Goal: Task Accomplishment & Management: Complete application form

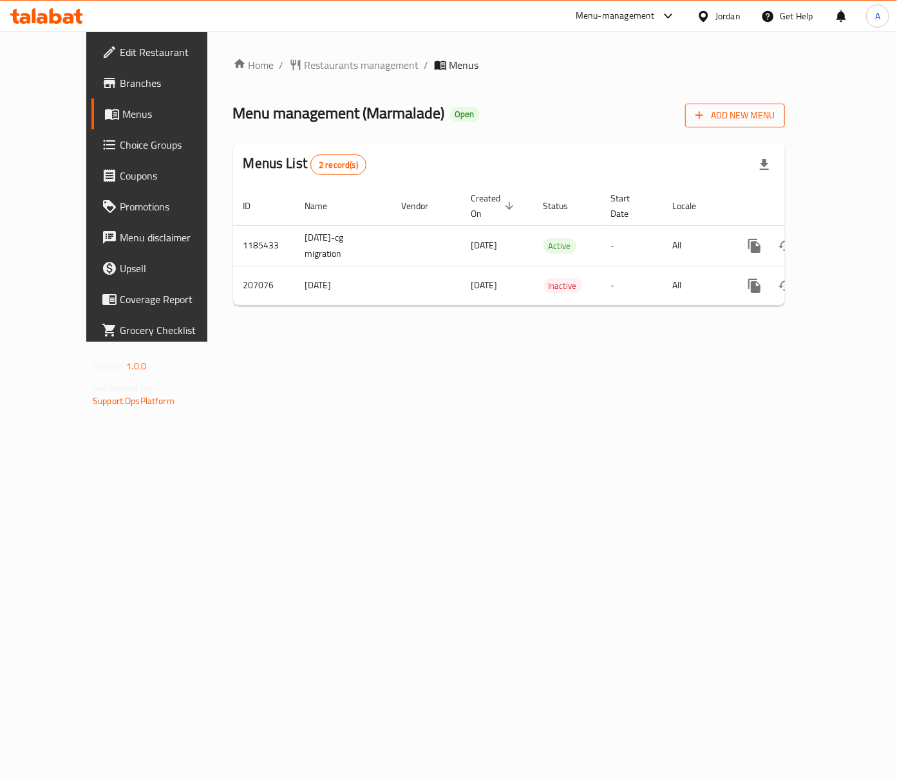
click at [785, 126] on button "Add New Menu" at bounding box center [735, 116] width 100 height 24
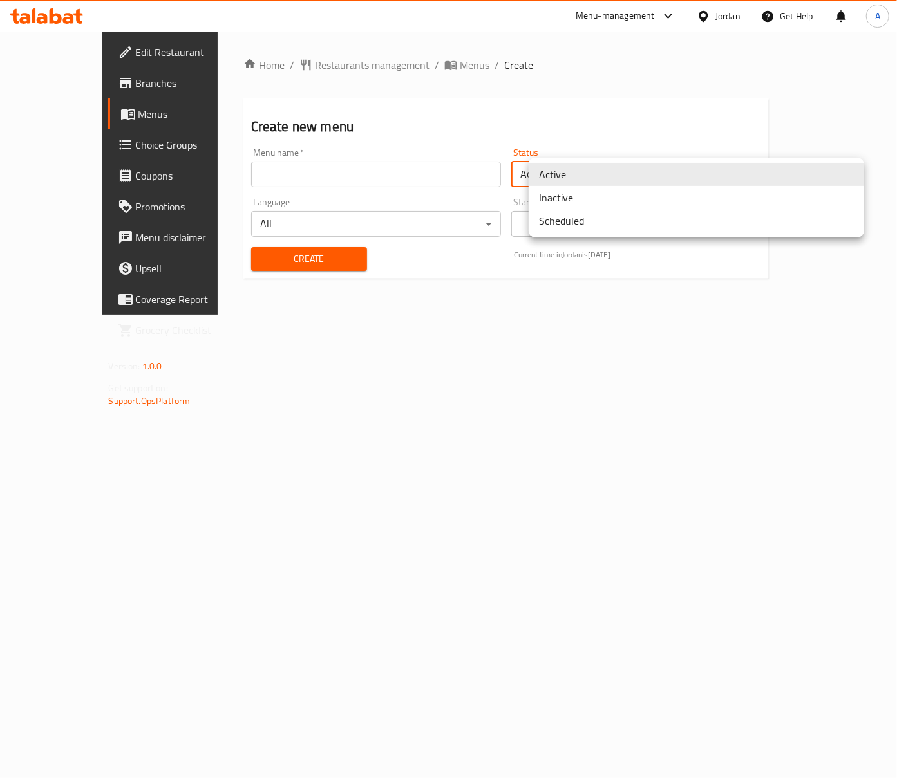
click at [740, 166] on body "​ Menu-management Jordan Get Help A Edit Restaurant Branches Menus Choice Group…" at bounding box center [448, 405] width 897 height 747
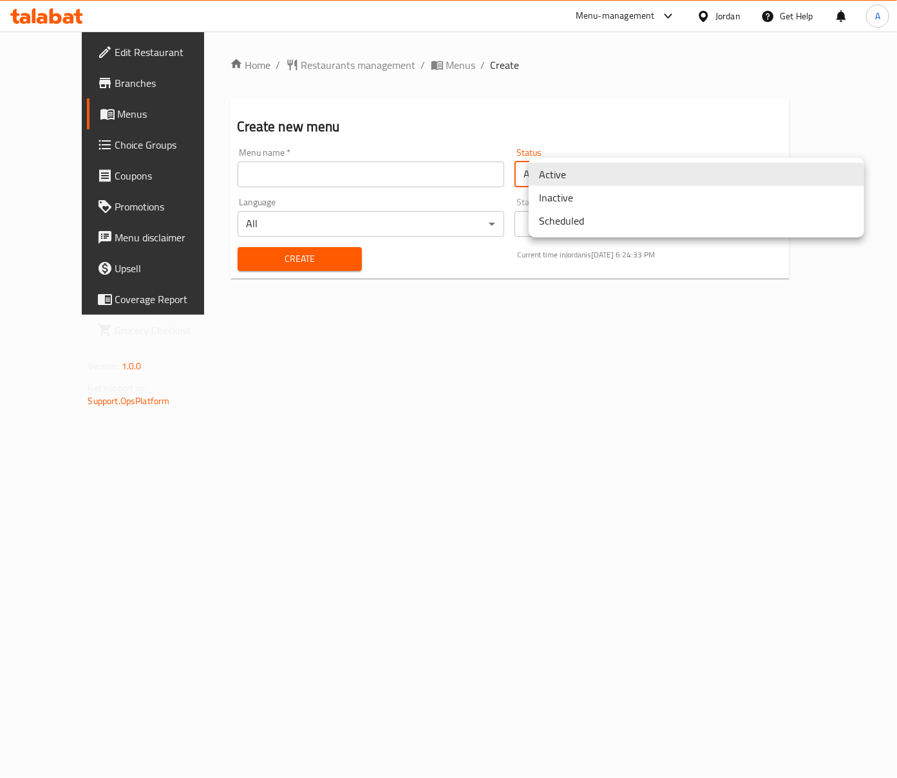
click at [579, 206] on li "Inactive" at bounding box center [696, 197] width 335 height 23
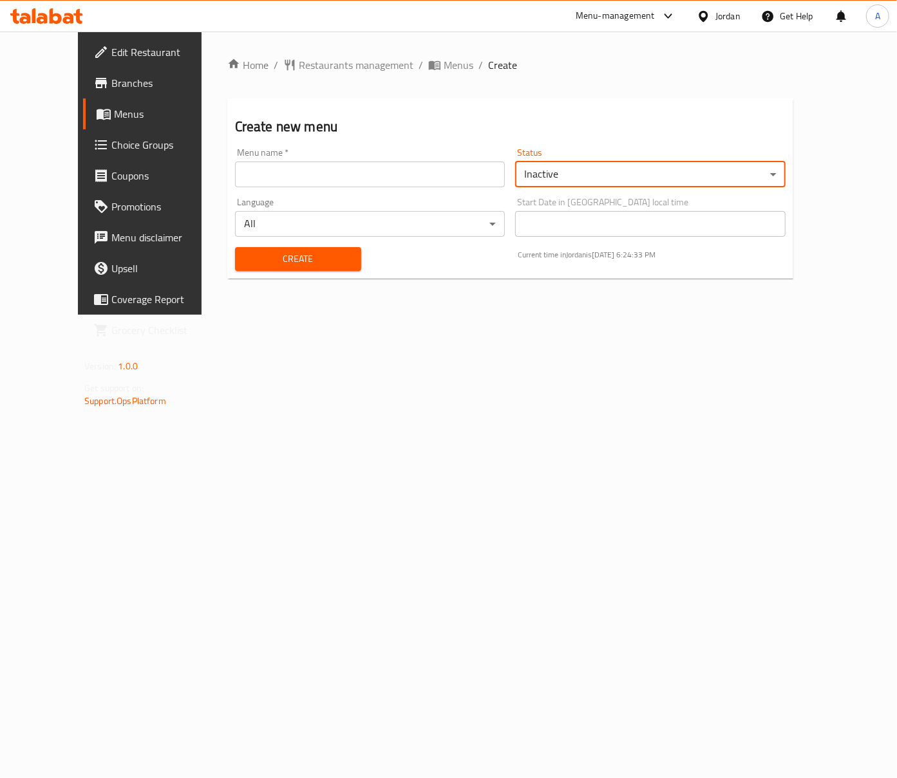
click at [278, 179] on input "text" at bounding box center [370, 175] width 270 height 26
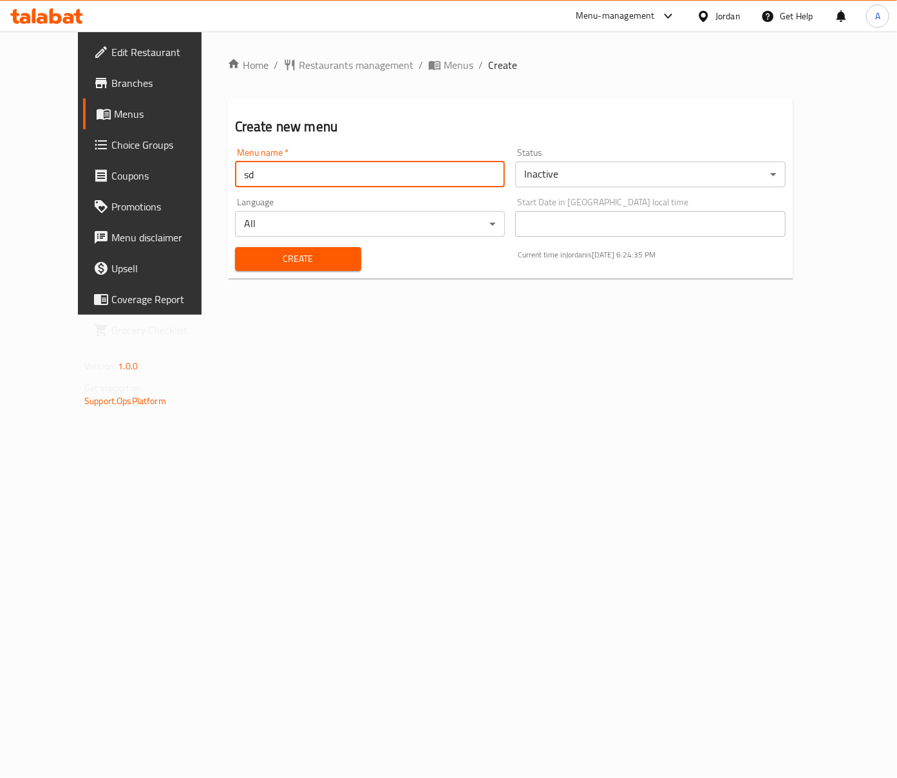
type input "s"
type input "rabeh"
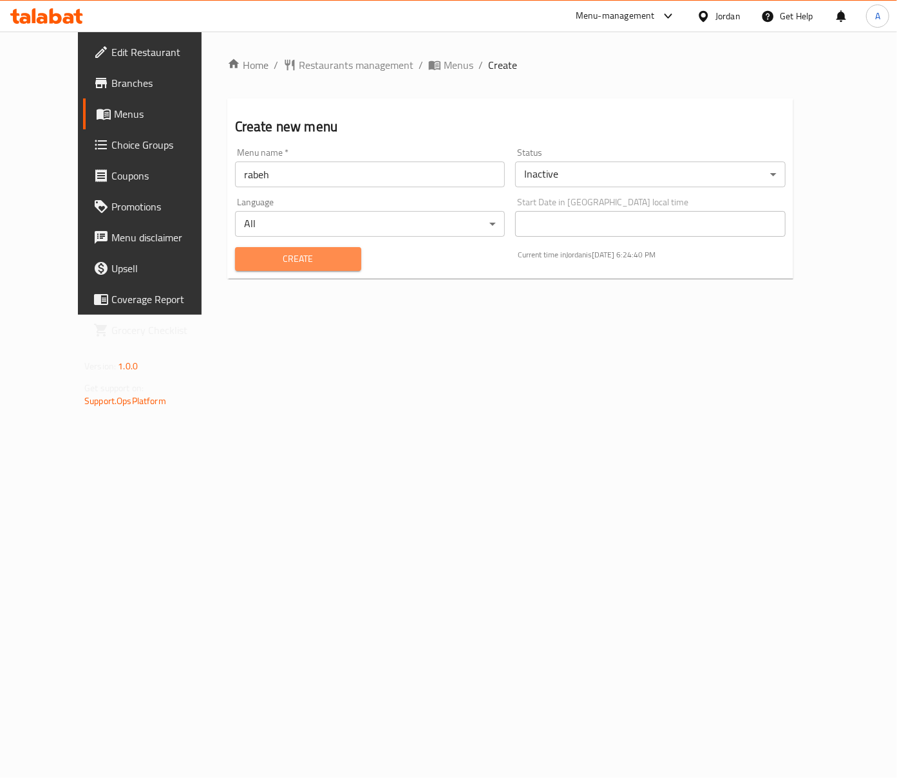
click at [289, 253] on span "Create" at bounding box center [298, 259] width 106 height 16
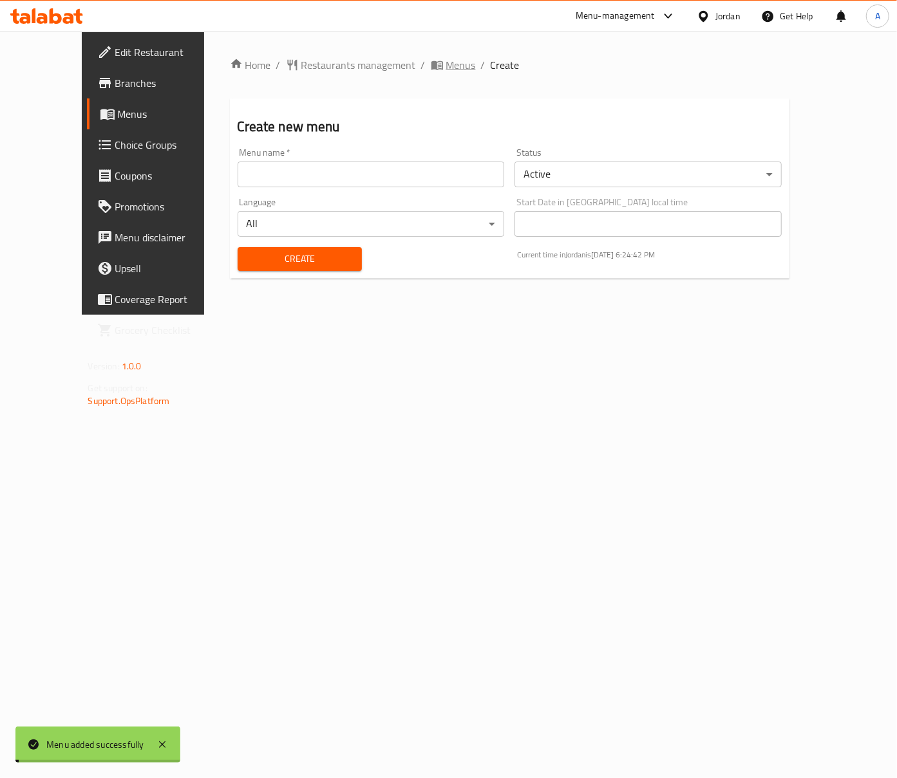
click at [446, 60] on span "Menus" at bounding box center [461, 64] width 30 height 15
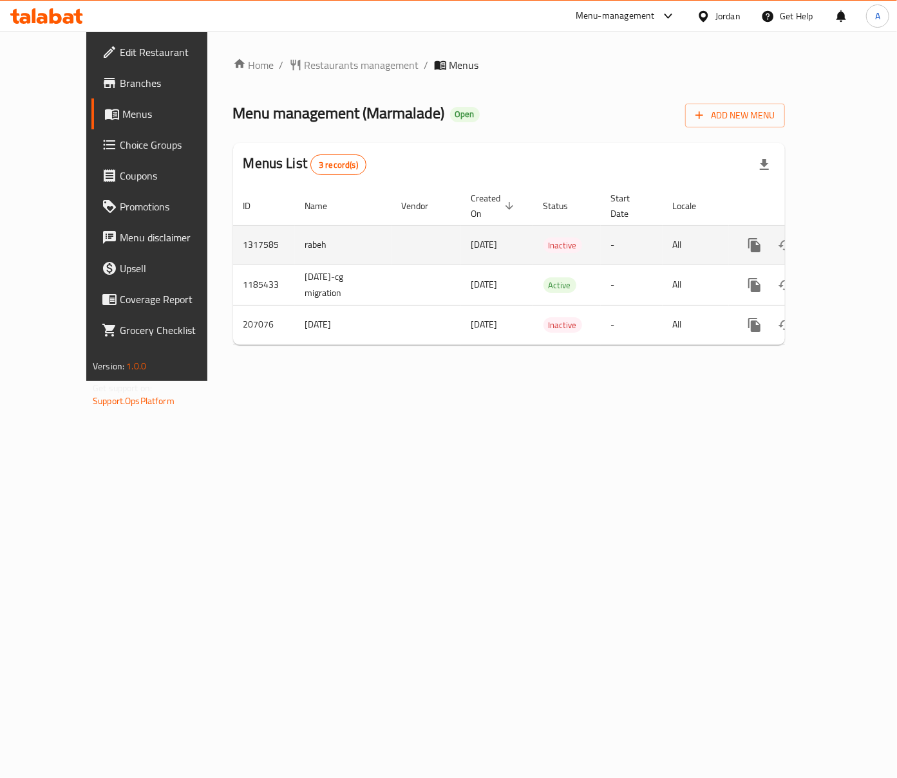
click at [233, 227] on td "1317585" at bounding box center [264, 244] width 62 height 39
copy td "1317585"
